Goal: Book appointment/travel/reservation

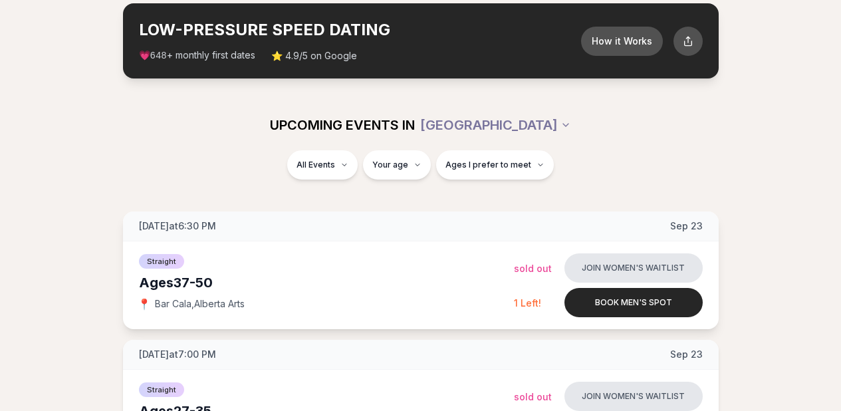
scroll to position [67, 0]
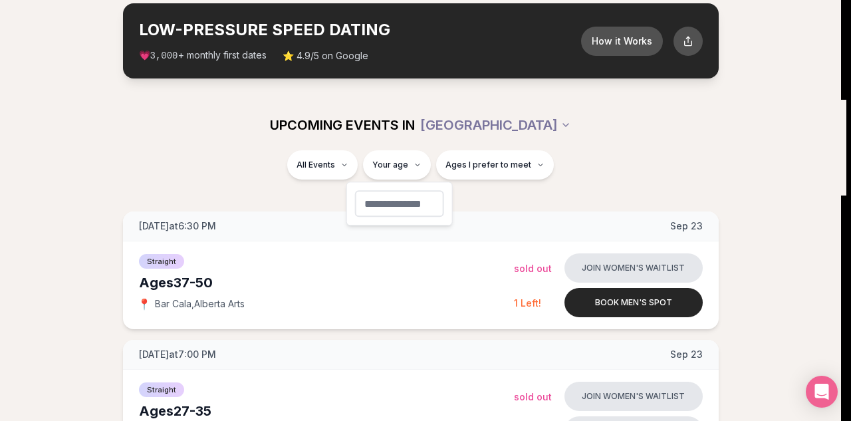
type input "**"
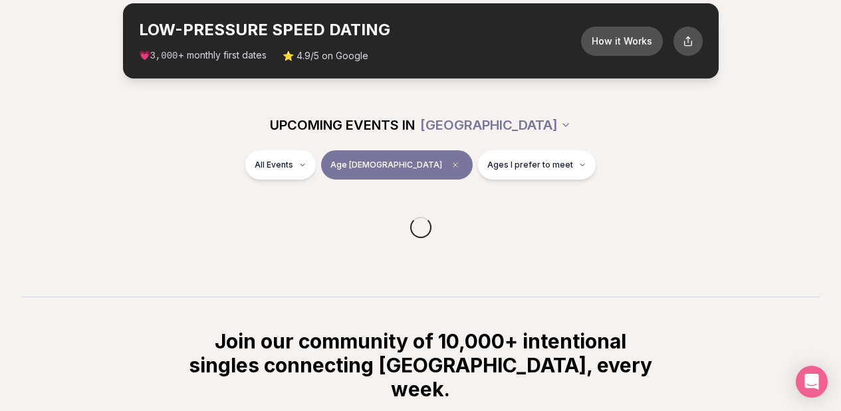
click at [493, 208] on div at bounding box center [420, 228] width 799 height 64
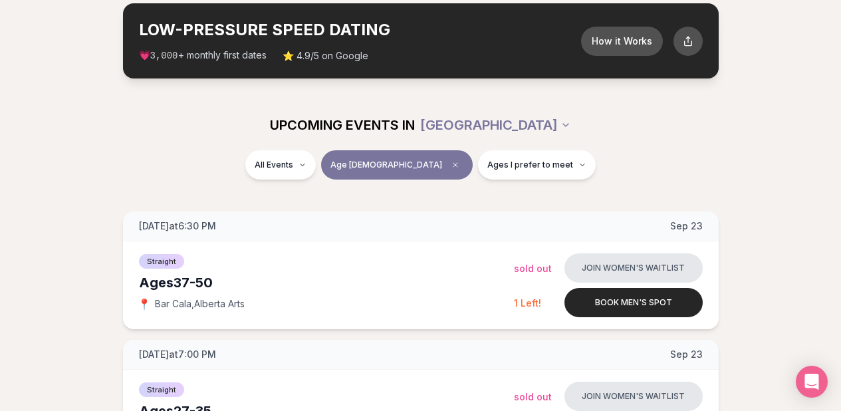
click at [529, 182] on div "All Events Age [DEMOGRAPHIC_DATA] Ages I prefer to meet" at bounding box center [421, 167] width 745 height 35
click at [533, 177] on button "Ages I prefer to meet" at bounding box center [537, 164] width 118 height 29
click at [510, 214] on span "Around my age" at bounding box center [488, 215] width 67 height 13
click at [447, 214] on button "Around my age" at bounding box center [441, 215] width 11 height 11
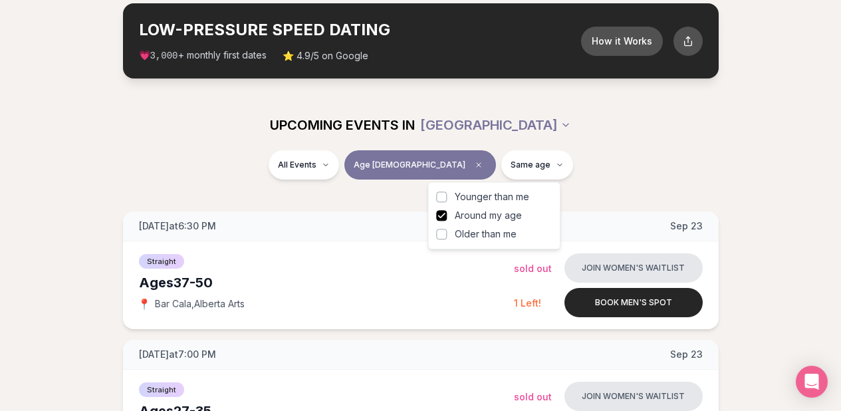
click at [491, 232] on span "Older than me" at bounding box center [486, 233] width 62 height 13
click at [447, 232] on button "Older than me" at bounding box center [441, 234] width 11 height 11
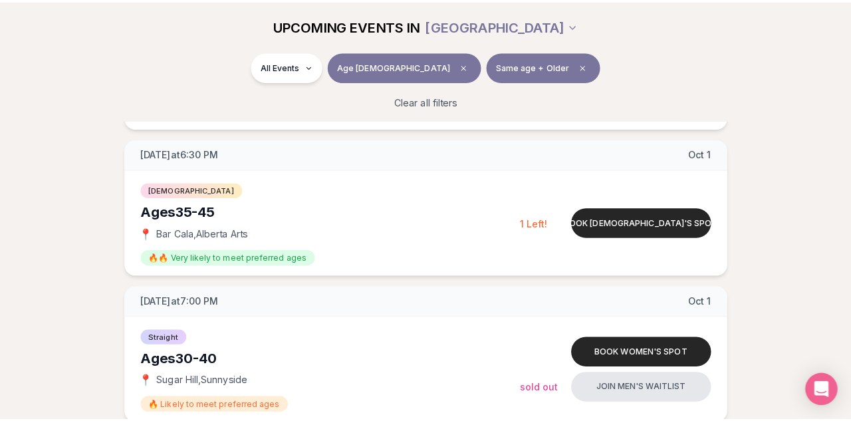
scroll to position [1264, 0]
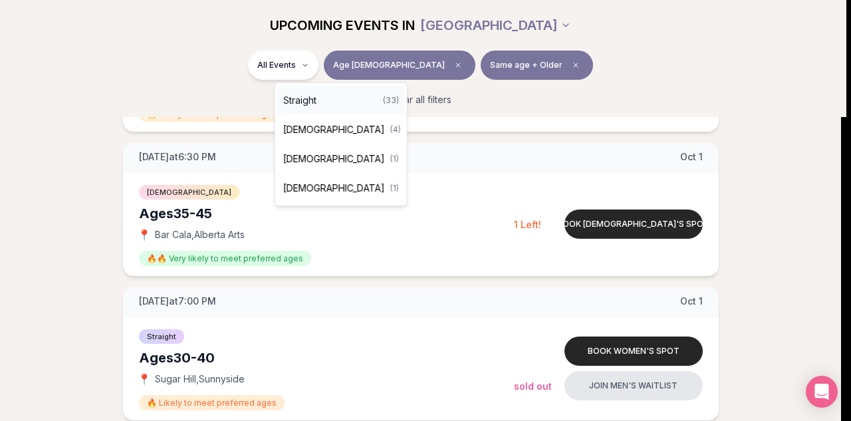
click at [350, 102] on div "Straight ( 33 )" at bounding box center [341, 100] width 126 height 29
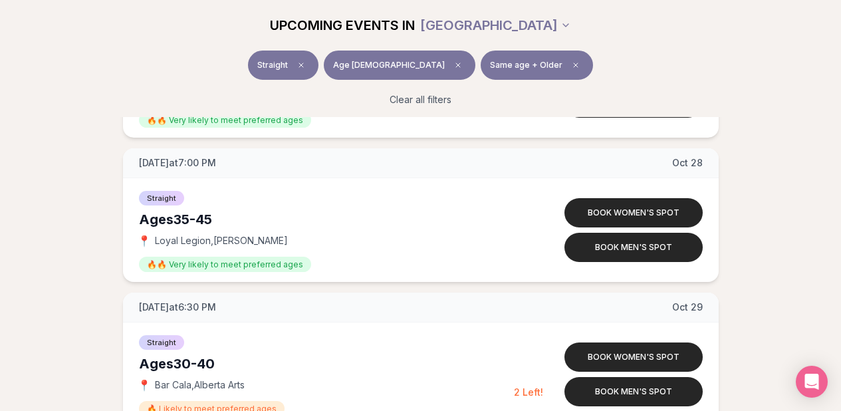
scroll to position [4262, 0]
